Goal: Navigation & Orientation: Find specific page/section

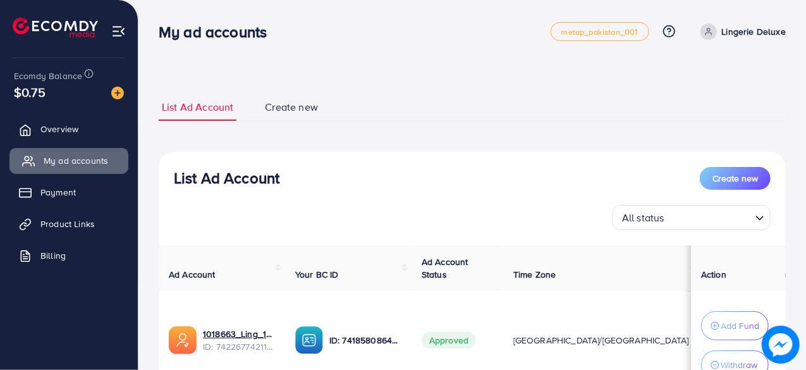
drag, startPoint x: 85, startPoint y: 117, endPoint x: 95, endPoint y: 168, distance: 51.6
click at [85, 117] on link "Overview" at bounding box center [68, 128] width 119 height 25
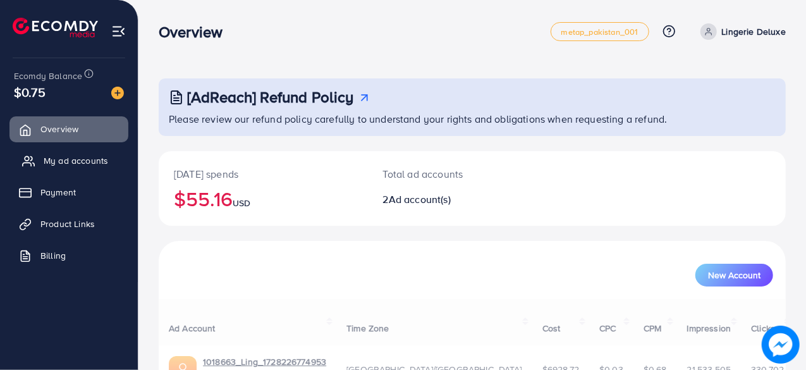
click at [95, 168] on link "My ad accounts" at bounding box center [68, 160] width 119 height 25
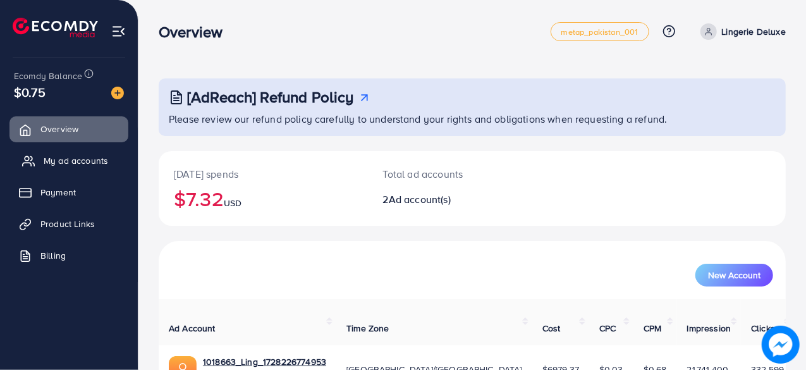
click at [85, 156] on span "My ad accounts" at bounding box center [76, 160] width 64 height 13
